Goal: Transaction & Acquisition: Book appointment/travel/reservation

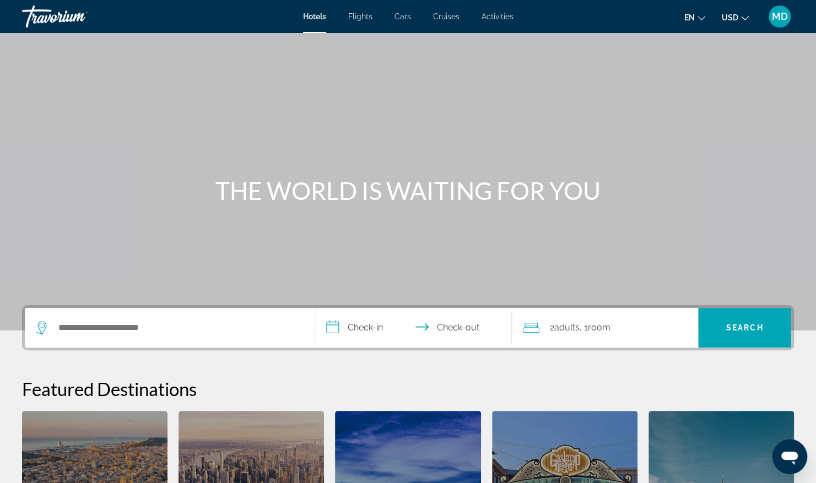
click at [364, 17] on span "Flights" at bounding box center [360, 16] width 24 height 9
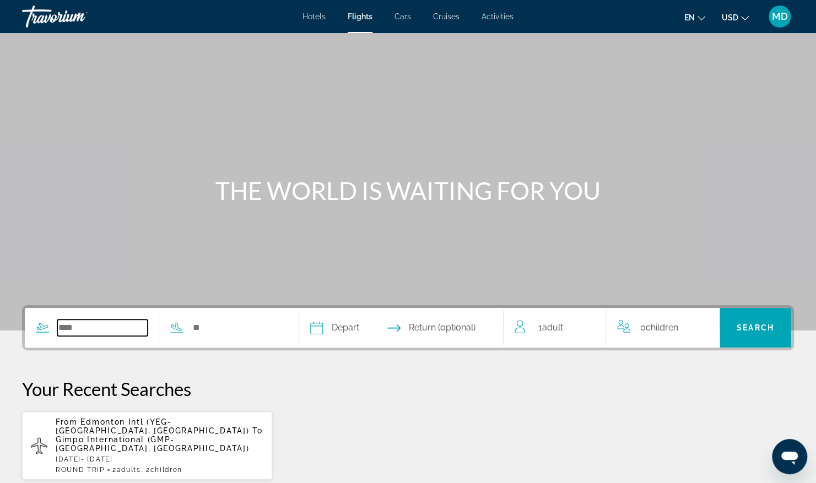
click at [104, 325] on input "Search widget" at bounding box center [102, 328] width 90 height 17
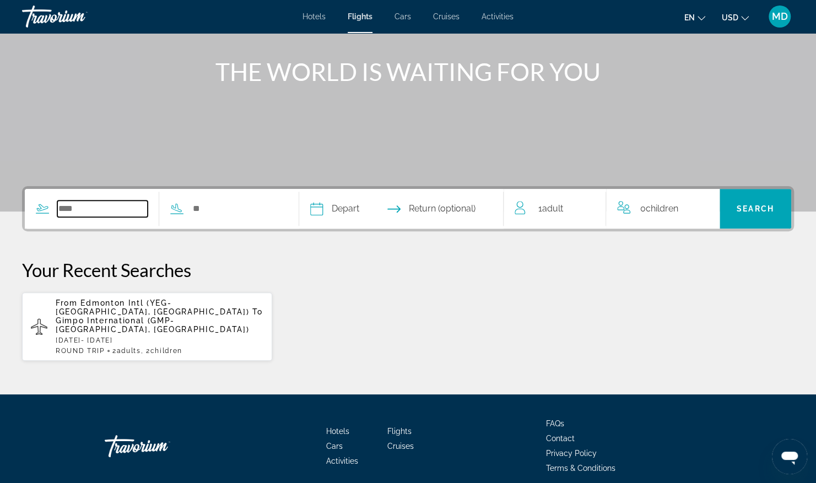
scroll to position [147, 0]
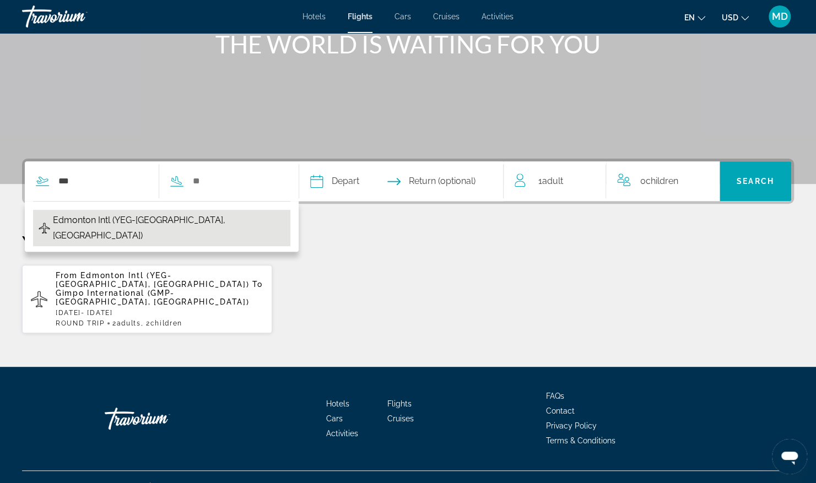
click at [148, 220] on span "Edmonton Intl (YEG-[GEOGRAPHIC_DATA], [GEOGRAPHIC_DATA])" at bounding box center [169, 228] width 232 height 31
type input "**********"
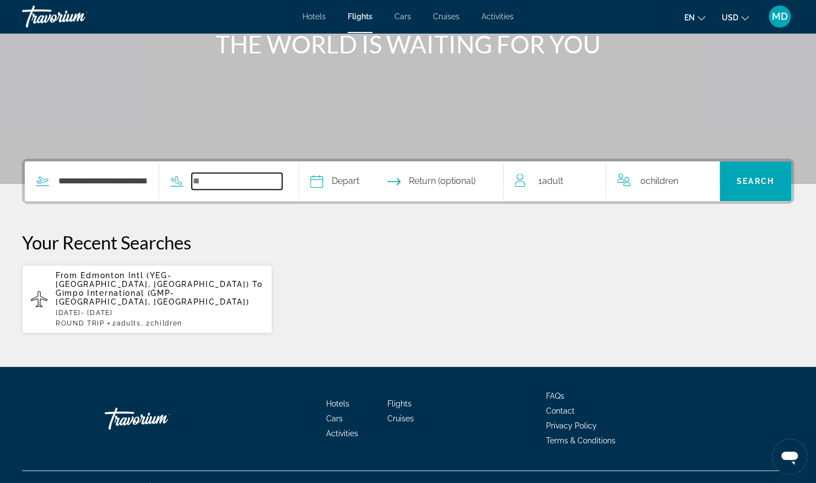
click at [250, 185] on input "Search widget" at bounding box center [237, 181] width 90 height 17
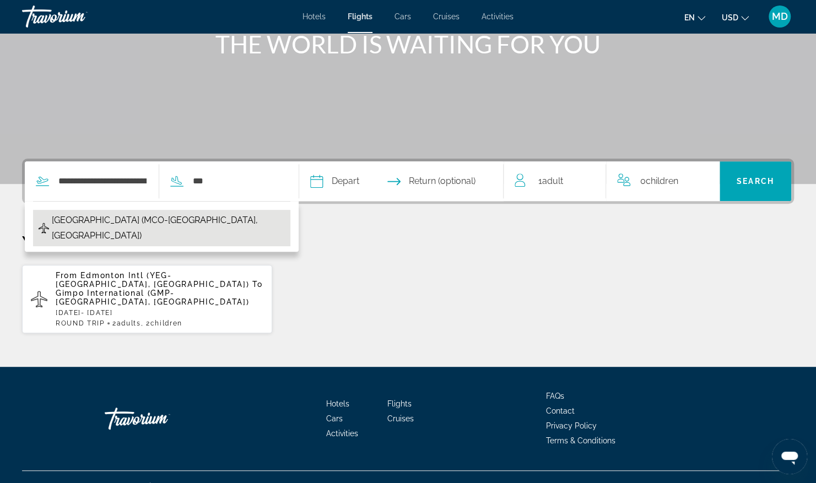
click at [160, 218] on span "[GEOGRAPHIC_DATA] (MCO-[GEOGRAPHIC_DATA], [GEOGRAPHIC_DATA])" at bounding box center [168, 228] width 233 height 31
type input "**********"
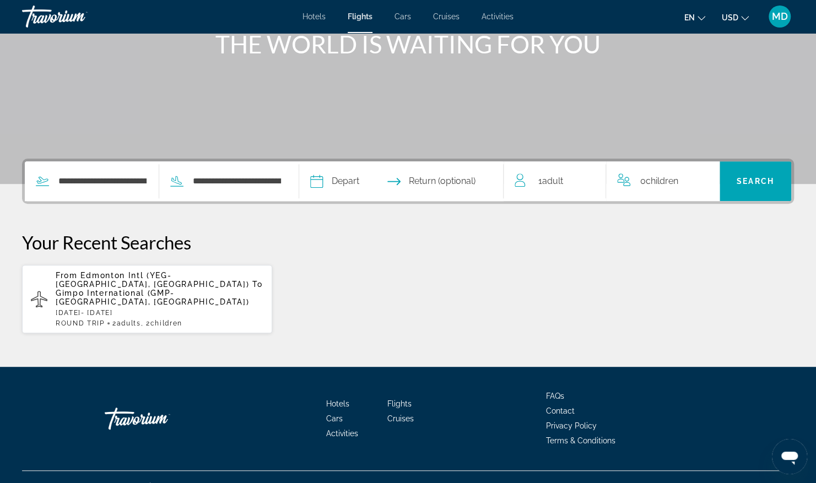
click at [363, 185] on input "Depart date" at bounding box center [358, 182] width 101 height 43
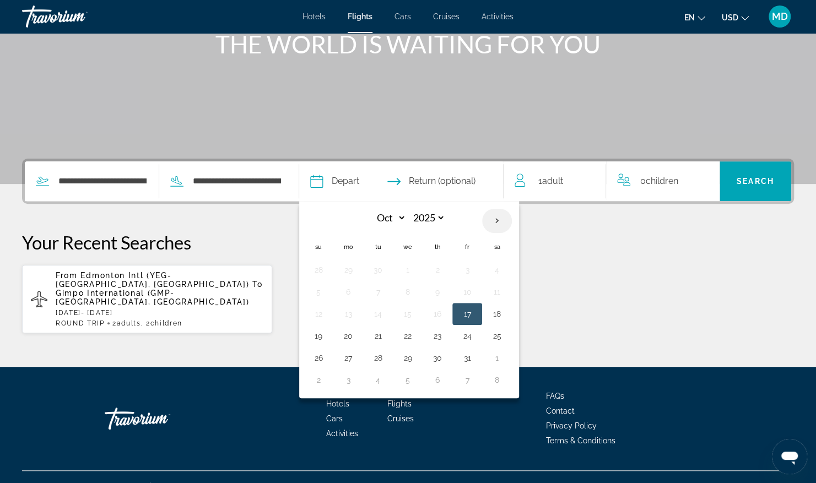
click at [512, 219] on th "Next month" at bounding box center [497, 221] width 30 height 24
select select "*"
select select "****"
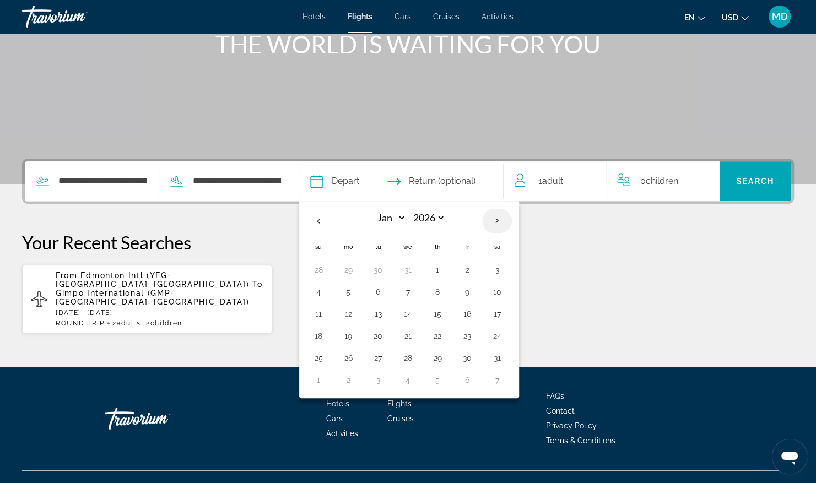
click at [512, 219] on th "Next month" at bounding box center [497, 221] width 30 height 24
click at [333, 217] on th "Previous month" at bounding box center [319, 221] width 30 height 24
select select "*"
click at [446, 357] on button "26" at bounding box center [438, 358] width 18 height 15
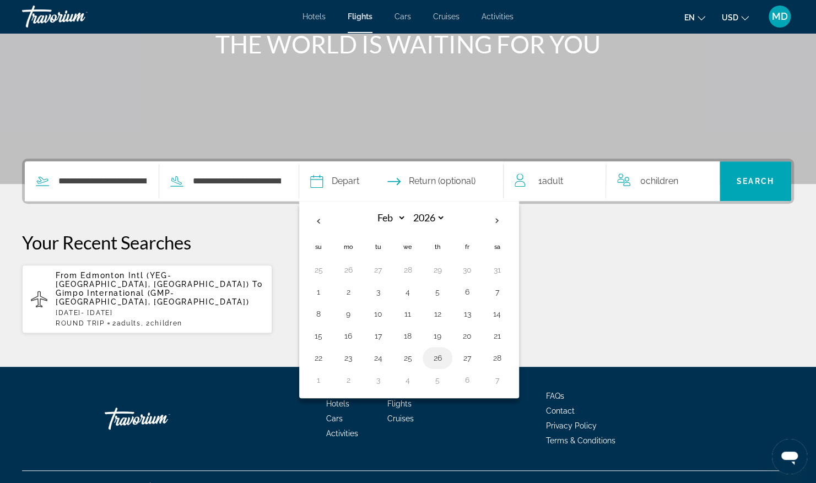
type input "**********"
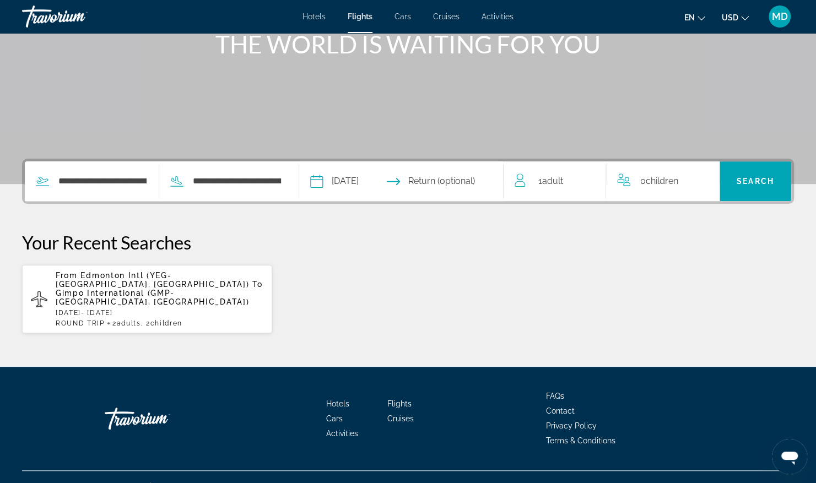
click at [476, 180] on input "Return date" at bounding box center [457, 182] width 101 height 43
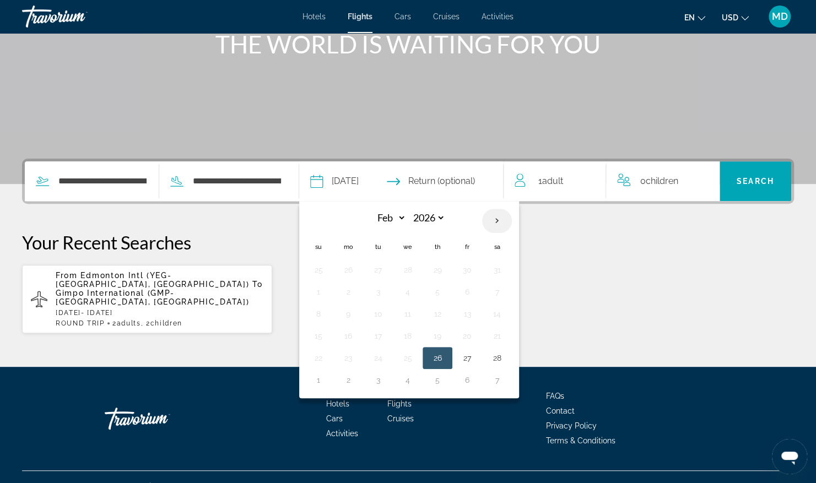
click at [512, 224] on th "Next month" at bounding box center [497, 221] width 30 height 24
select select "*"
click at [417, 289] on button "4" at bounding box center [408, 291] width 18 height 15
type input "**********"
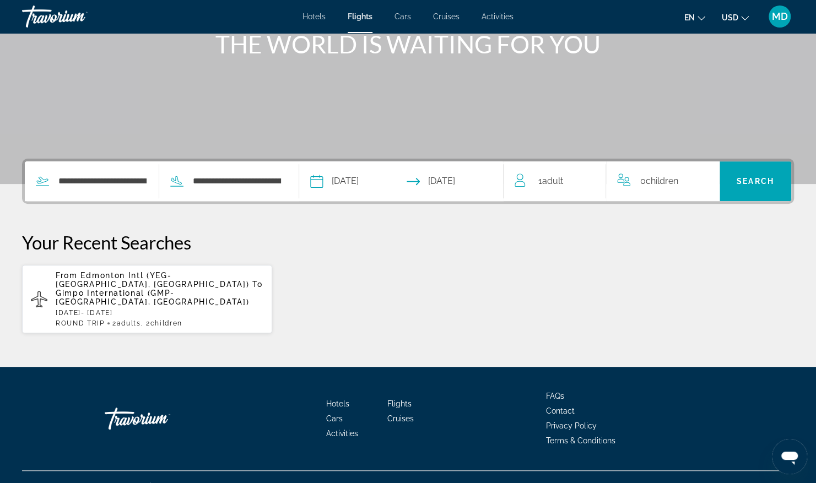
click at [594, 181] on div "1 Adult Adults" at bounding box center [560, 181] width 91 height 15
click at [592, 179] on icon "Increment adults" at bounding box center [590, 179] width 10 height 10
click at [700, 176] on icon "Increment children" at bounding box center [704, 179] width 10 height 13
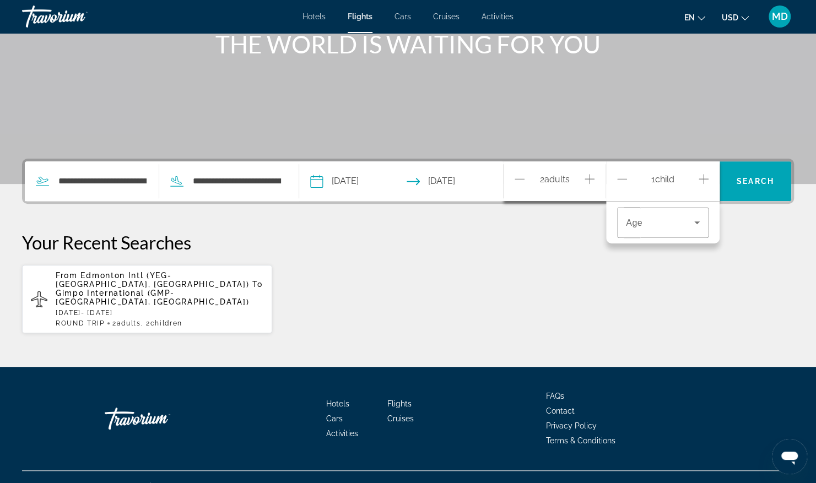
click at [701, 177] on icon "Increment children" at bounding box center [704, 179] width 10 height 13
click at [696, 225] on icon "Travelers: 2 adults, 2 children" at bounding box center [697, 222] width 13 height 13
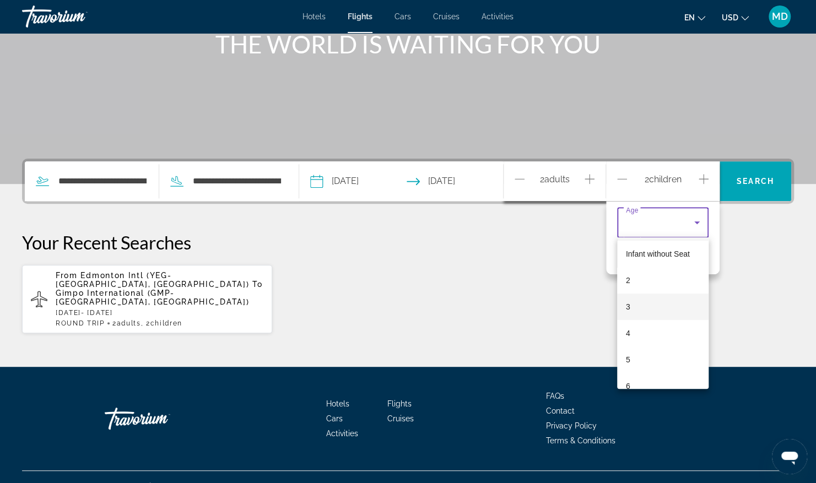
scroll to position [110, 0]
click at [651, 358] on mat-option "8" at bounding box center [662, 356] width 91 height 26
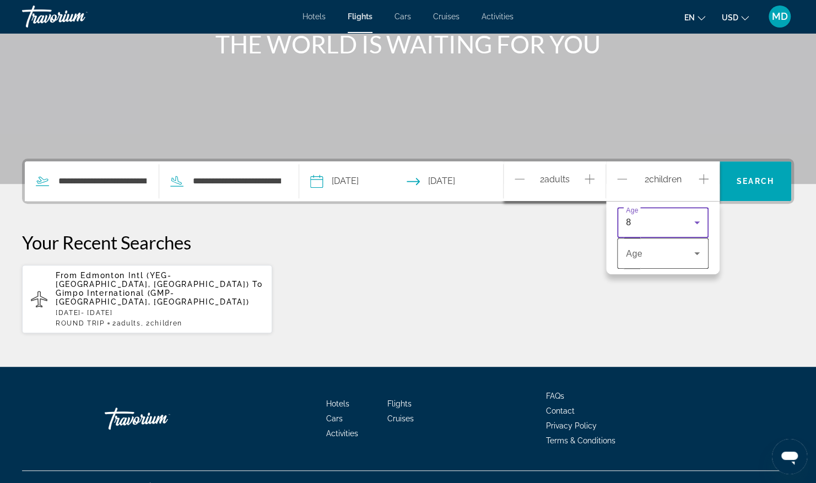
click at [703, 259] on div "Age" at bounding box center [662, 253] width 91 height 31
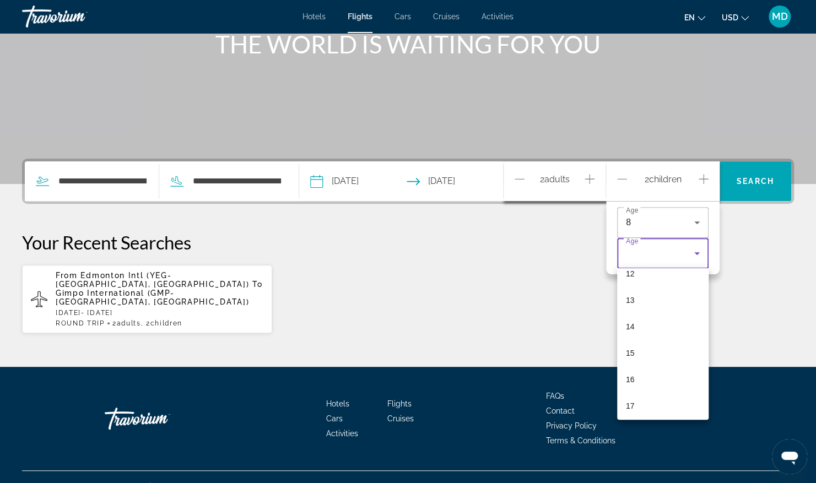
scroll to position [331, 0]
click at [640, 326] on mat-option "14" at bounding box center [662, 325] width 91 height 26
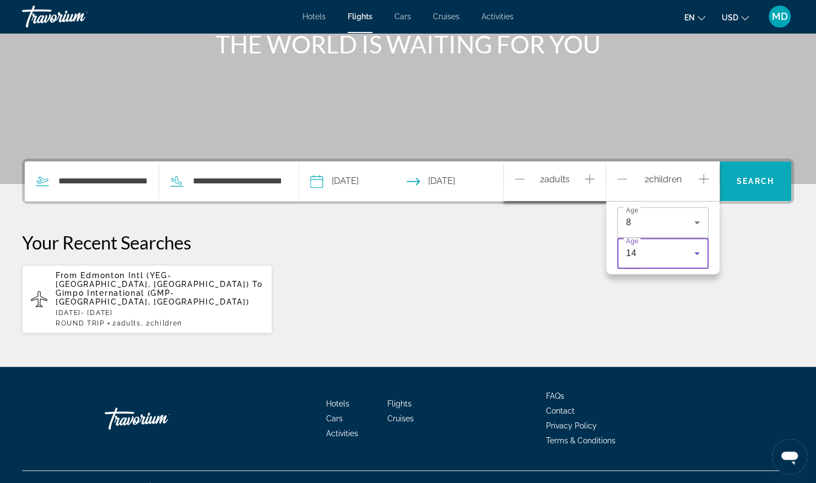
click at [762, 186] on span "Search" at bounding box center [756, 181] width 72 height 26
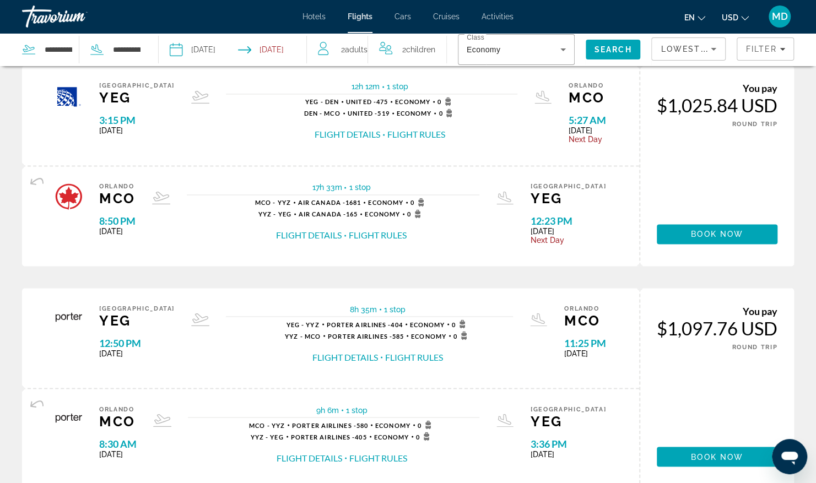
scroll to position [1047, 0]
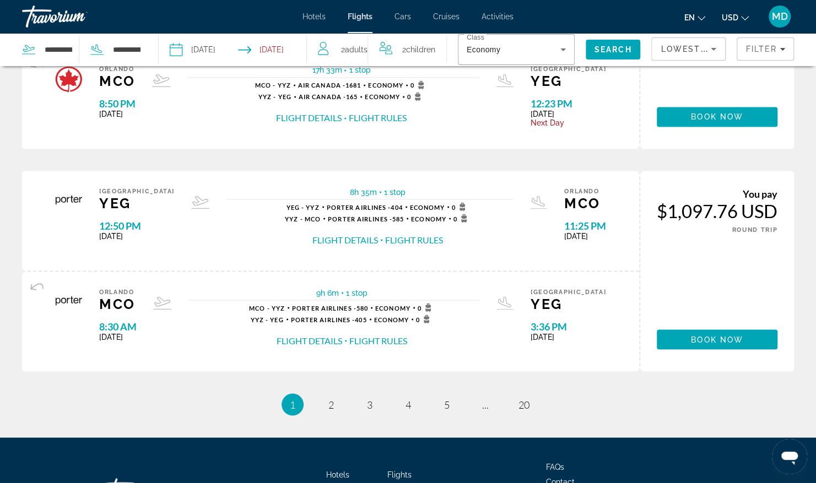
click at [353, 238] on button "Flight Details" at bounding box center [345, 240] width 66 height 12
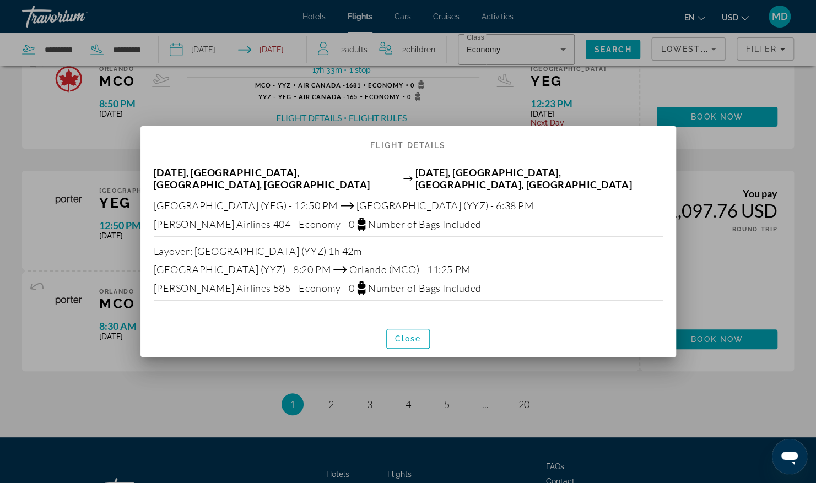
scroll to position [0, 0]
click at [416, 335] on span "Close" at bounding box center [408, 339] width 26 height 9
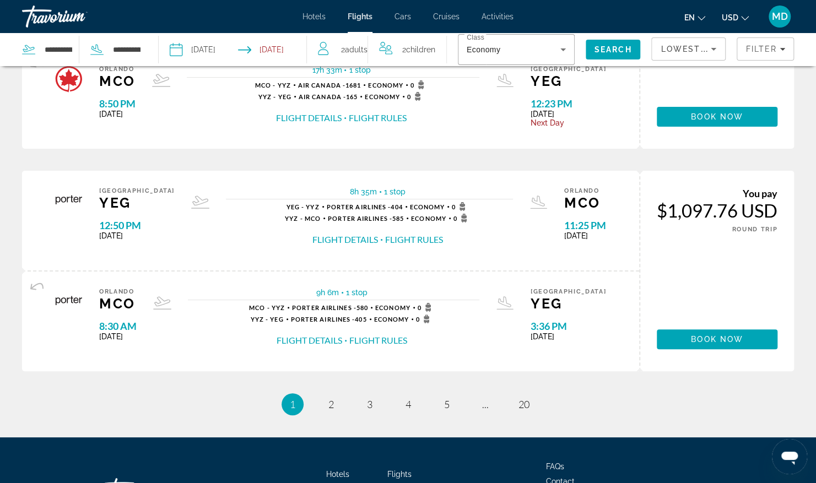
scroll to position [1047, 0]
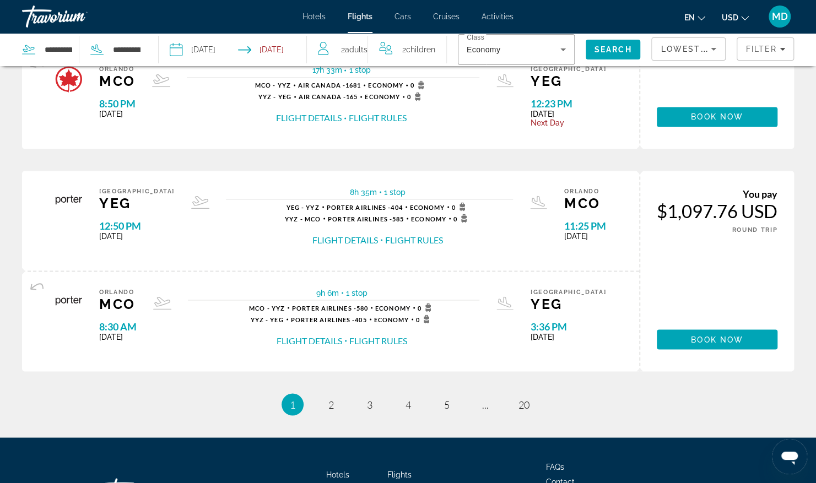
click at [371, 341] on button "Flight Rules" at bounding box center [378, 341] width 58 height 12
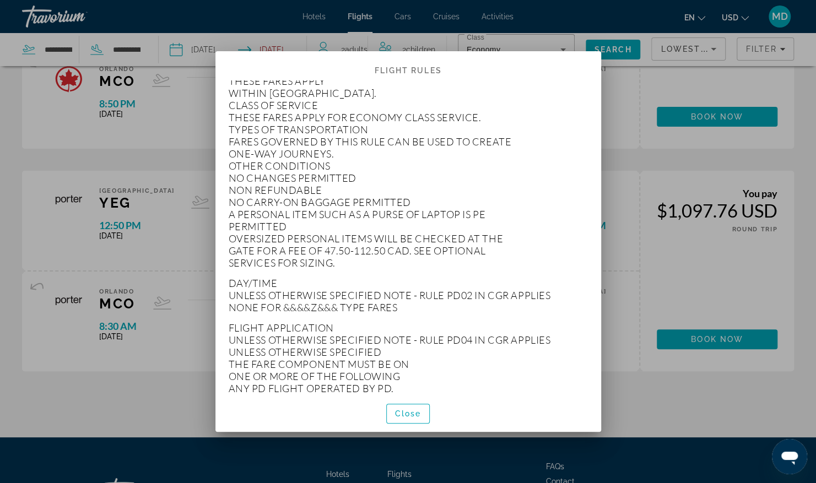
scroll to position [165, 0]
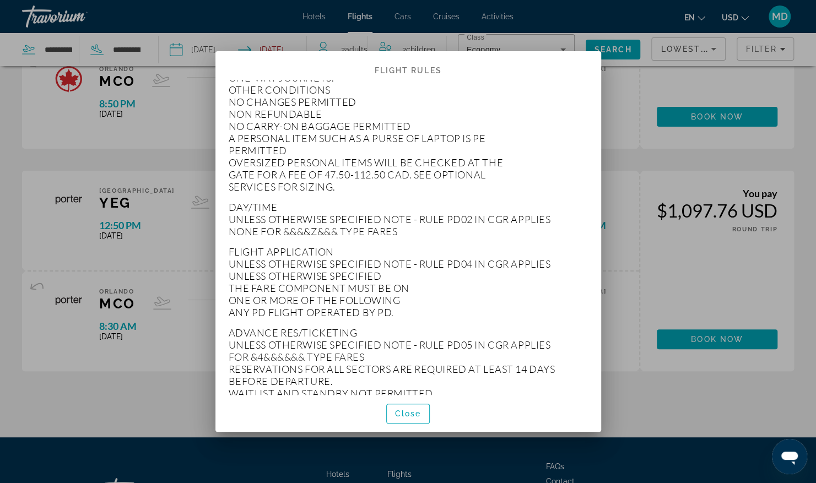
click at [382, 413] on div "Close" at bounding box center [408, 413] width 386 height 37
click at [402, 417] on span "Close" at bounding box center [408, 413] width 26 height 9
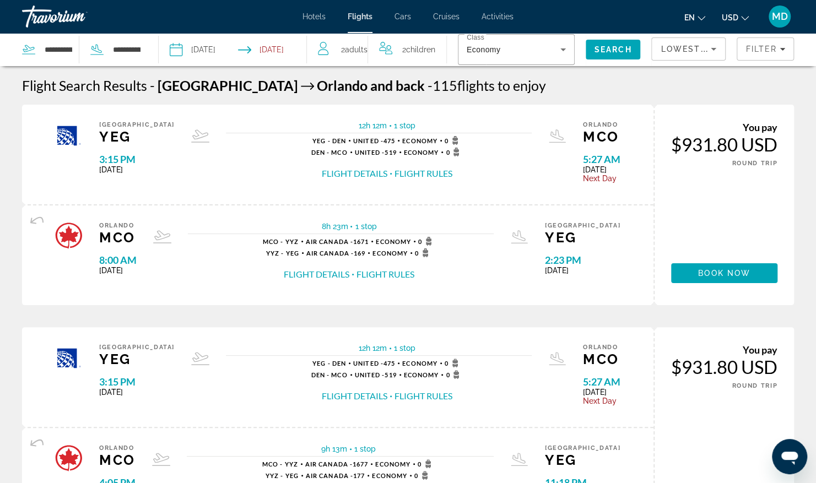
scroll to position [1047, 0]
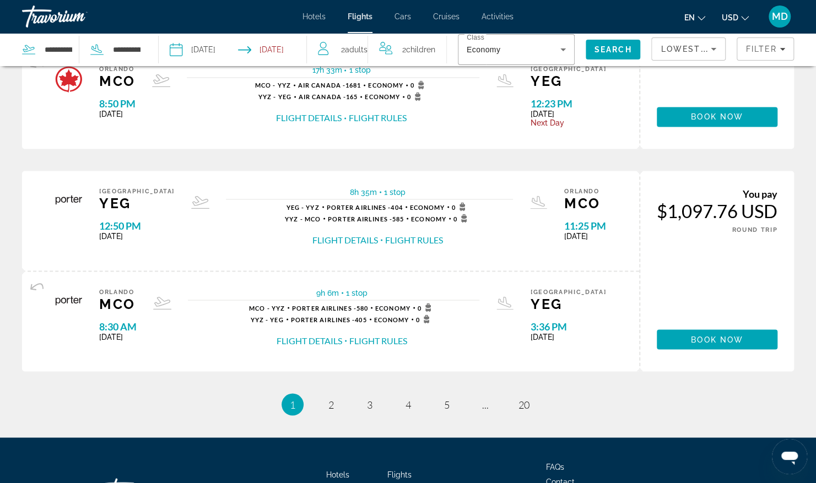
click at [324, 337] on button "Flight Details" at bounding box center [310, 341] width 66 height 12
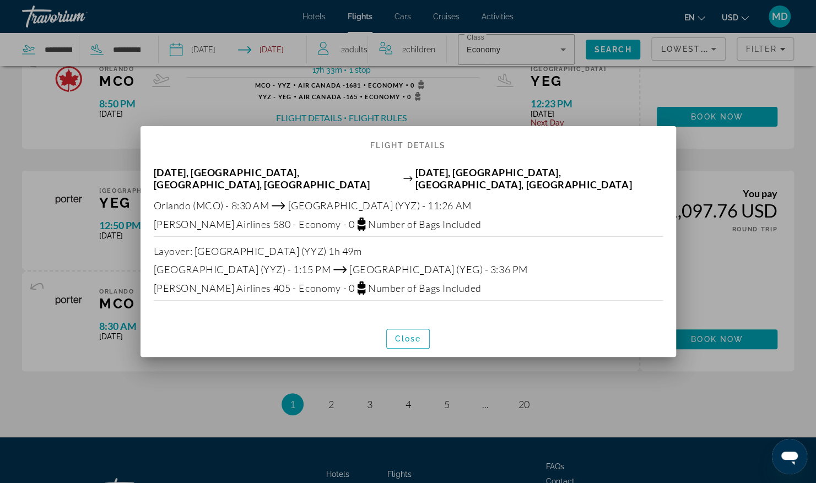
scroll to position [0, 0]
click at [401, 336] on span "Close" at bounding box center [408, 339] width 26 height 9
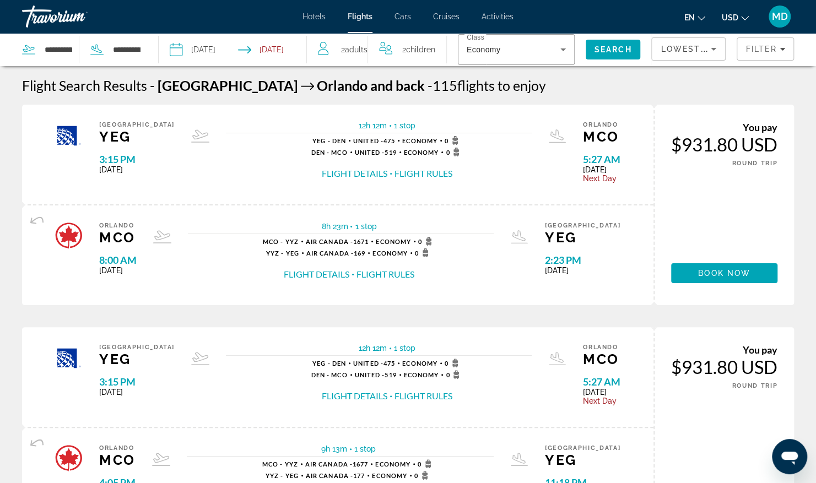
scroll to position [1047, 0]
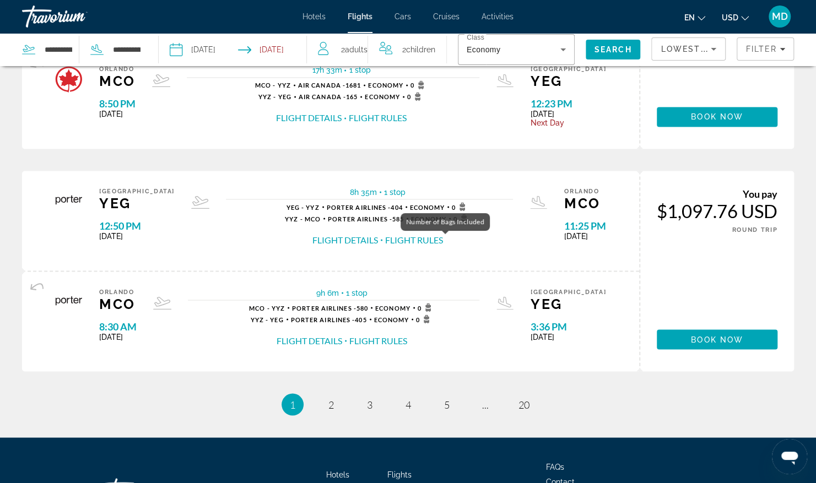
click at [460, 203] on icon "Main content" at bounding box center [463, 204] width 6 height 5
click at [448, 206] on span "Main content" at bounding box center [449, 207] width 2 height 2
click at [460, 202] on icon "Main content" at bounding box center [463, 204] width 6 height 5
click at [452, 208] on span "0" at bounding box center [460, 206] width 17 height 9
click at [452, 205] on span "0" at bounding box center [460, 206] width 17 height 9
